Goal: Navigation & Orientation: Find specific page/section

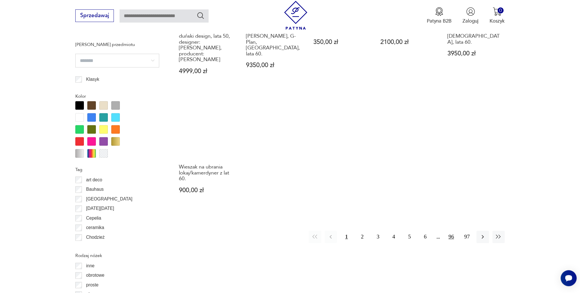
scroll to position [646, 0]
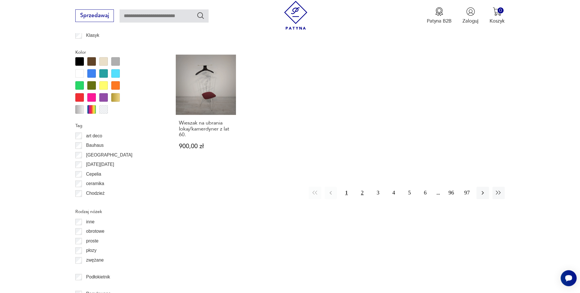
click at [363, 187] on button "2" at bounding box center [362, 193] width 12 height 12
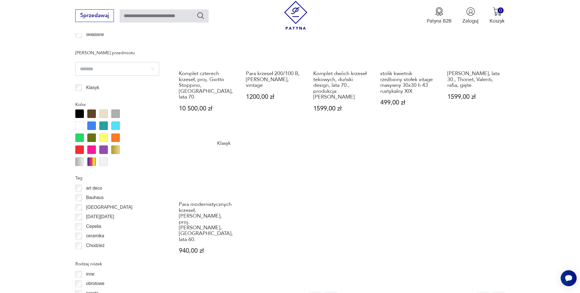
scroll to position [703, 0]
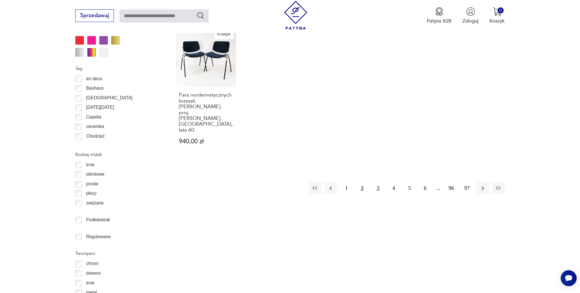
click at [380, 182] on button "3" at bounding box center [378, 188] width 12 height 12
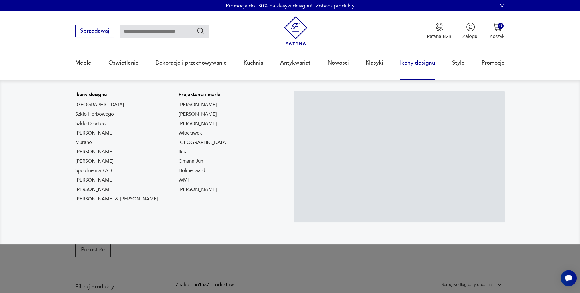
click at [412, 65] on link "Ikony designu" at bounding box center [417, 63] width 35 height 26
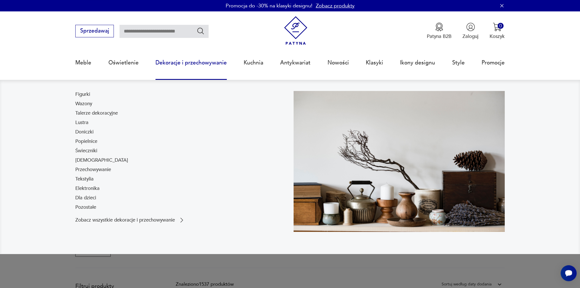
click at [206, 60] on link "Dekoracje i przechowywanie" at bounding box center [190, 63] width 71 height 26
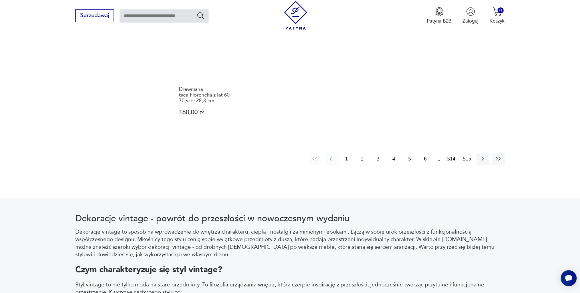
scroll to position [703, 0]
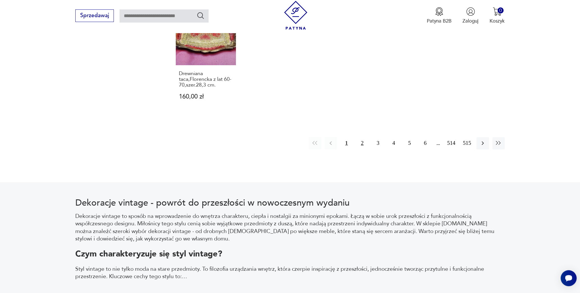
click at [361, 137] on button "2" at bounding box center [362, 143] width 12 height 12
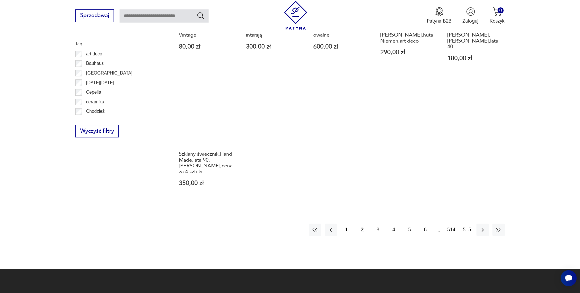
scroll to position [617, 0]
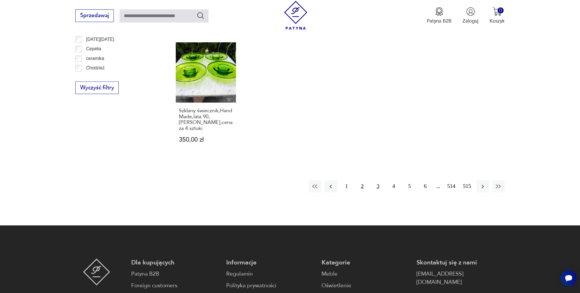
click at [375, 180] on button "3" at bounding box center [378, 186] width 12 height 12
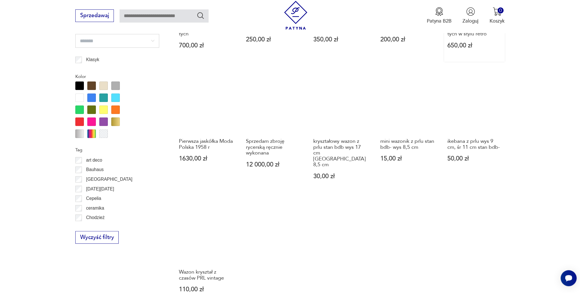
scroll to position [560, 0]
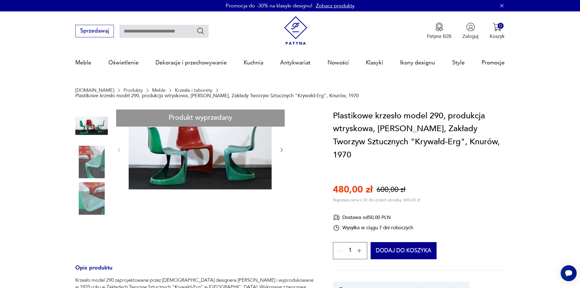
click at [148, 31] on input "text" at bounding box center [164, 31] width 89 height 13
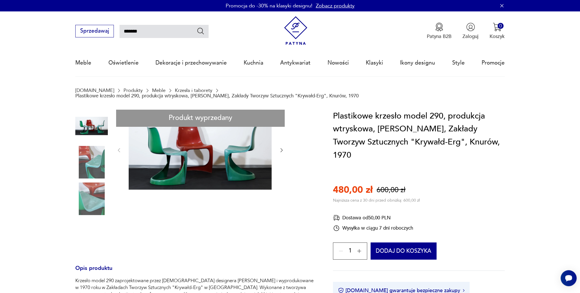
type input "*******"
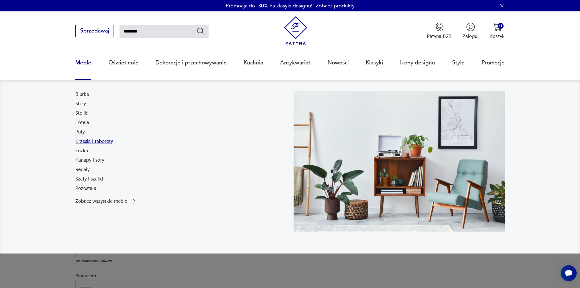
click at [94, 142] on link "Krzesła i taborety" at bounding box center [94, 141] width 38 height 7
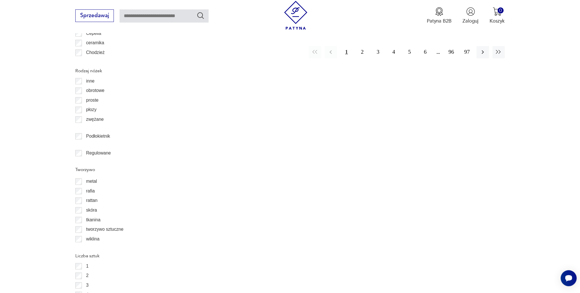
scroll to position [817, 0]
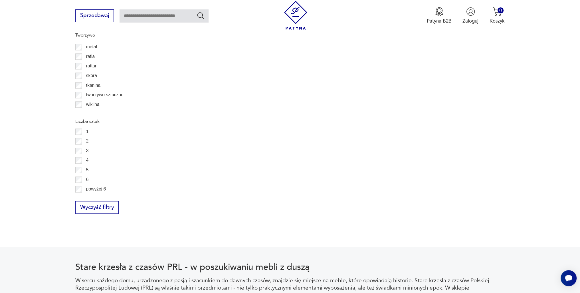
scroll to position [970, 0]
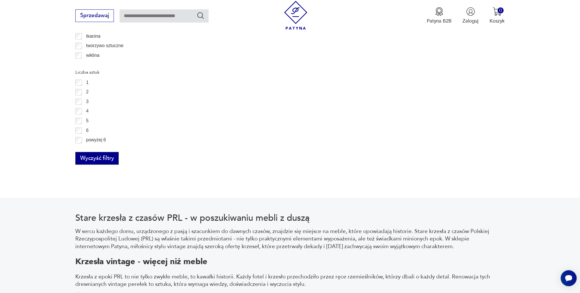
click at [105, 161] on button "Wyczyść filtry" at bounding box center [96, 158] width 43 height 13
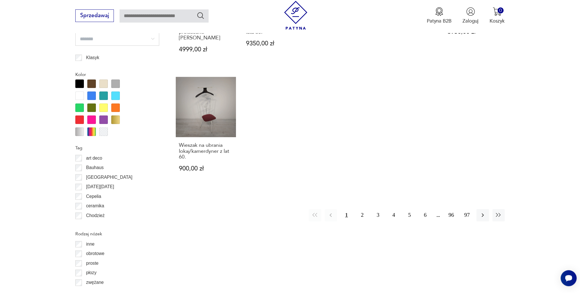
scroll to position [646, 0]
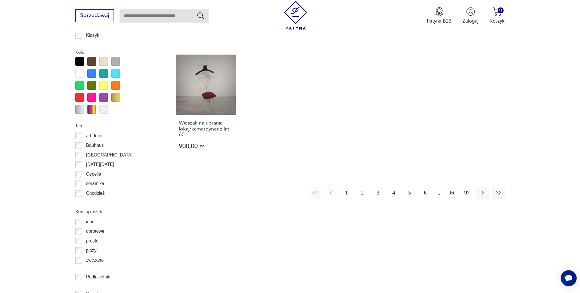
click at [452, 187] on button "96" at bounding box center [451, 193] width 12 height 12
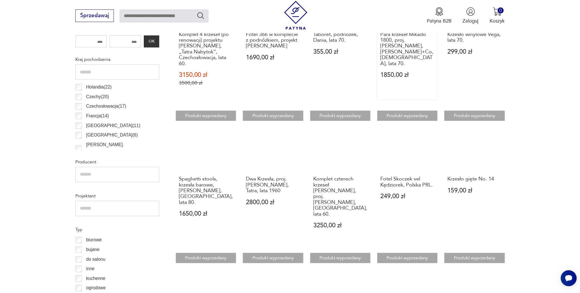
scroll to position [332, 0]
